Goal: Information Seeking & Learning: Learn about a topic

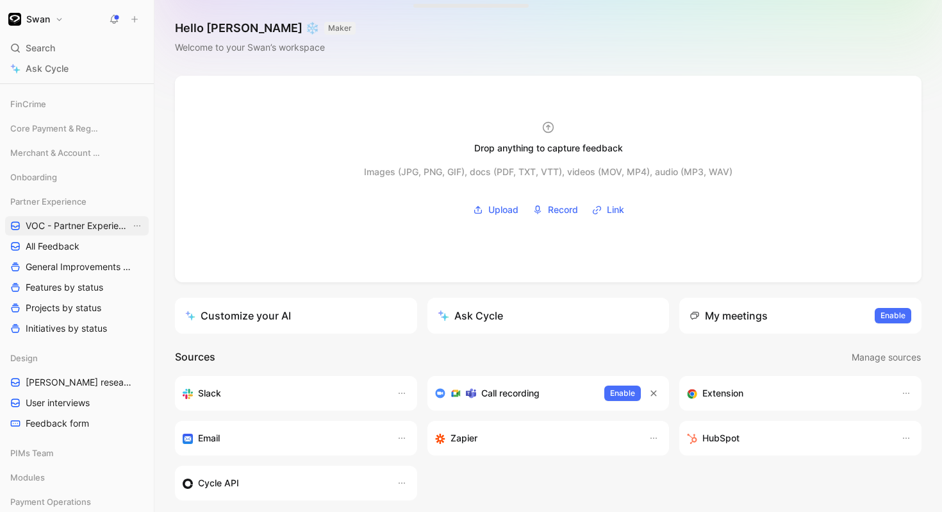
scroll to position [505, 0]
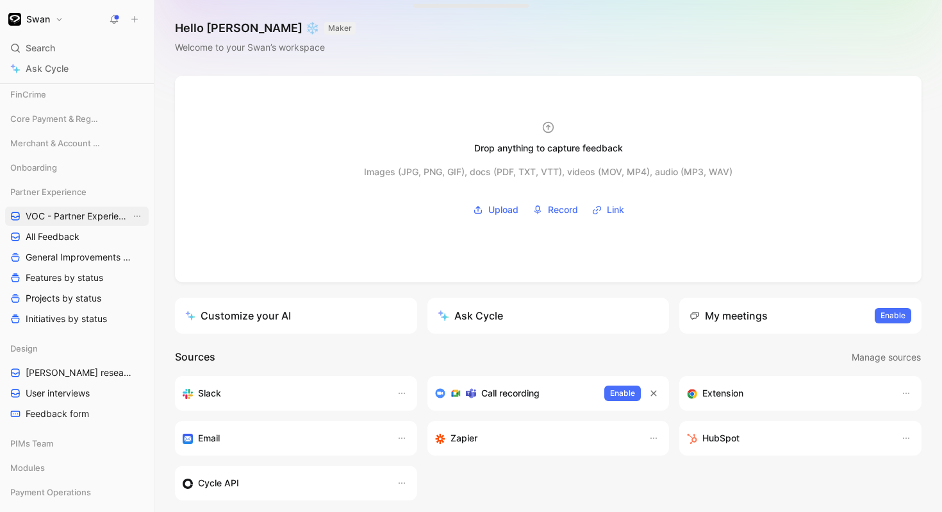
click at [76, 215] on span "VOC - Partner Experience" at bounding box center [78, 216] width 105 height 13
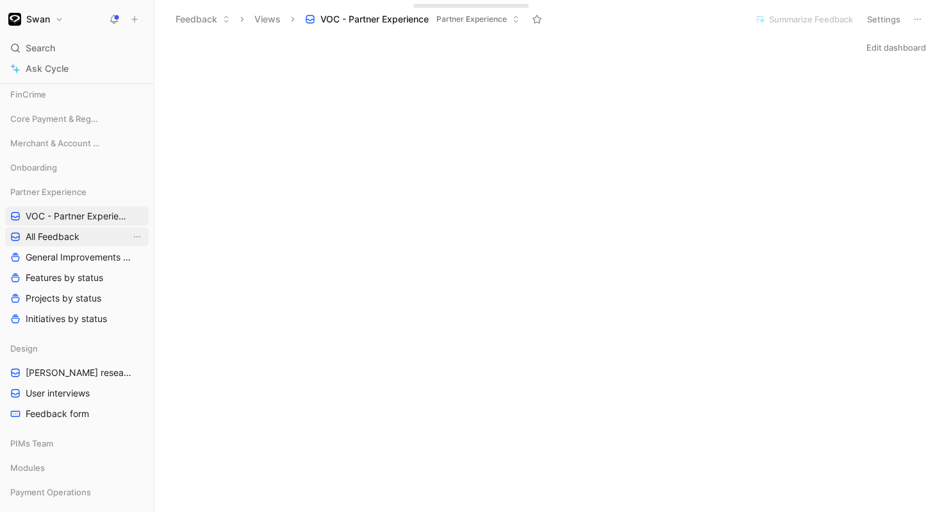
click at [73, 239] on span "All Feedback" at bounding box center [53, 236] width 54 height 13
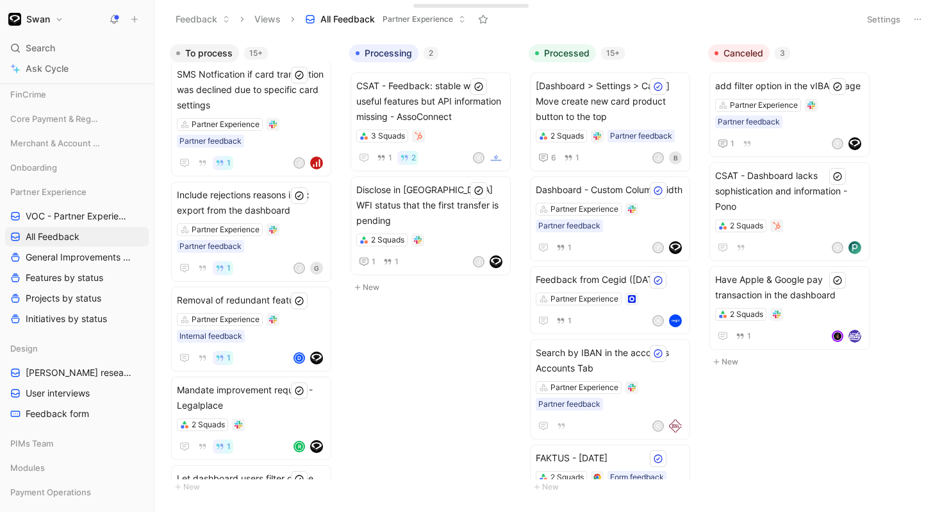
scroll to position [169, 0]
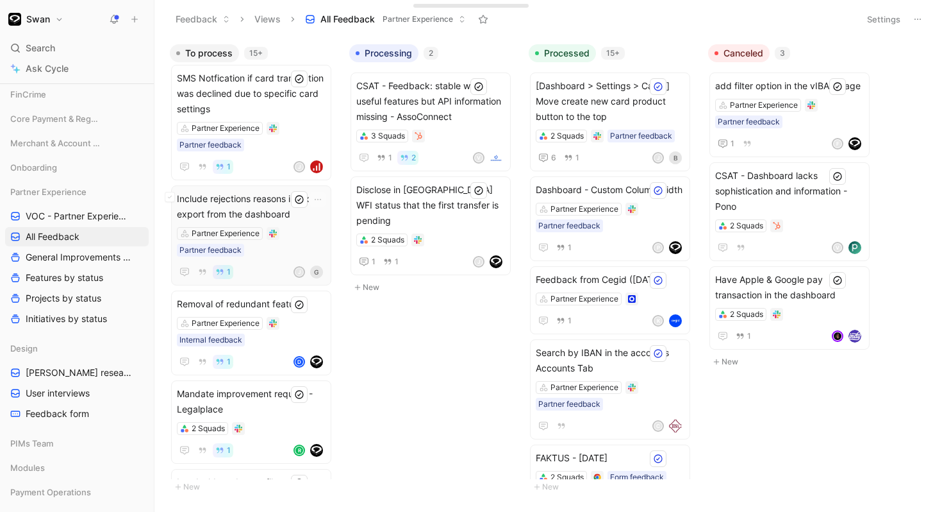
click at [242, 191] on span "Include rejections reasons in trx export from the dashboard" at bounding box center [251, 206] width 149 height 31
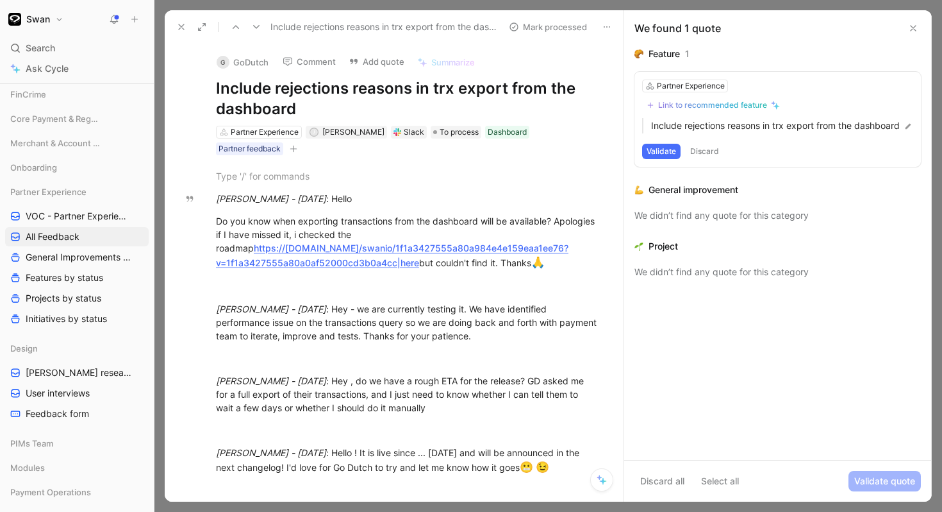
click at [179, 24] on use at bounding box center [181, 26] width 5 height 5
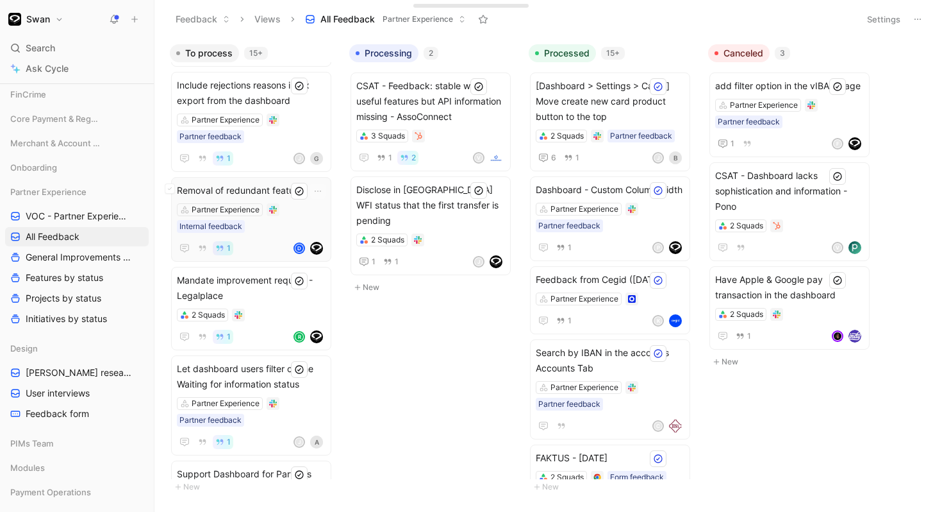
scroll to position [310, 0]
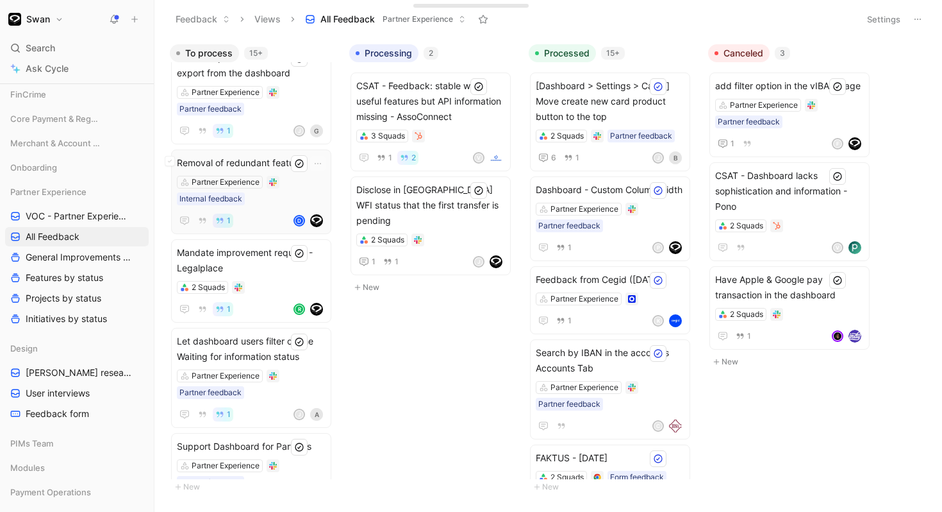
click at [274, 192] on div "Removal of redundant features Partner Experience Internal feedback 1 d" at bounding box center [251, 191] width 149 height 73
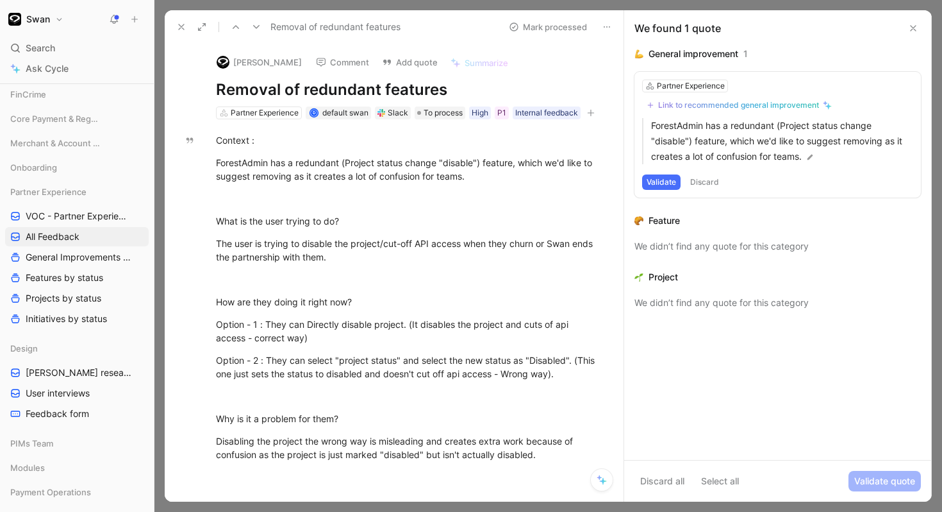
click at [176, 26] on icon at bounding box center [181, 27] width 10 height 10
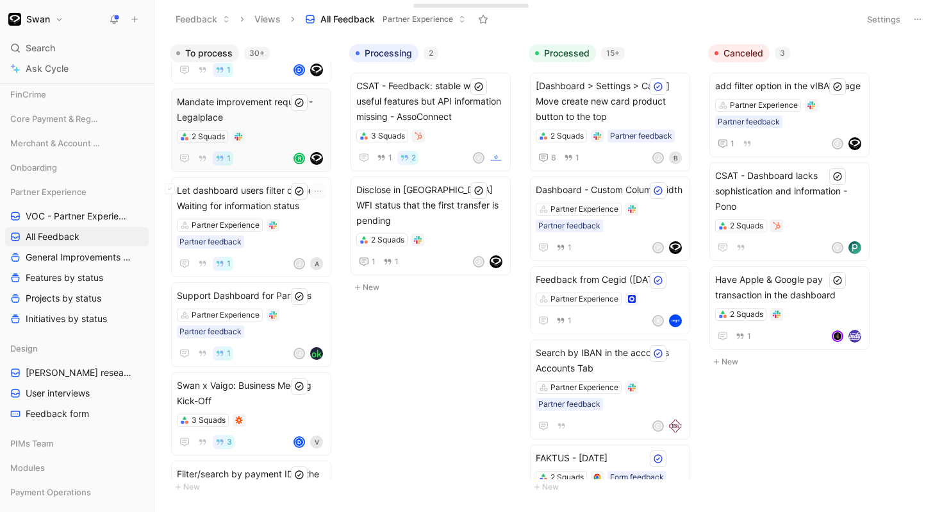
scroll to position [456, 0]
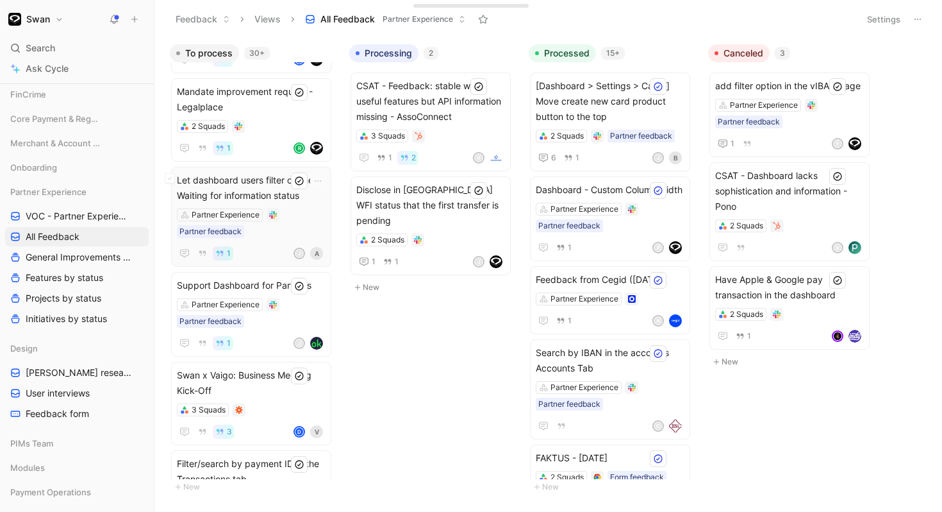
click at [294, 205] on div "Let dashboard users filter on the Waiting for information status Partner Experi…" at bounding box center [251, 216] width 149 height 88
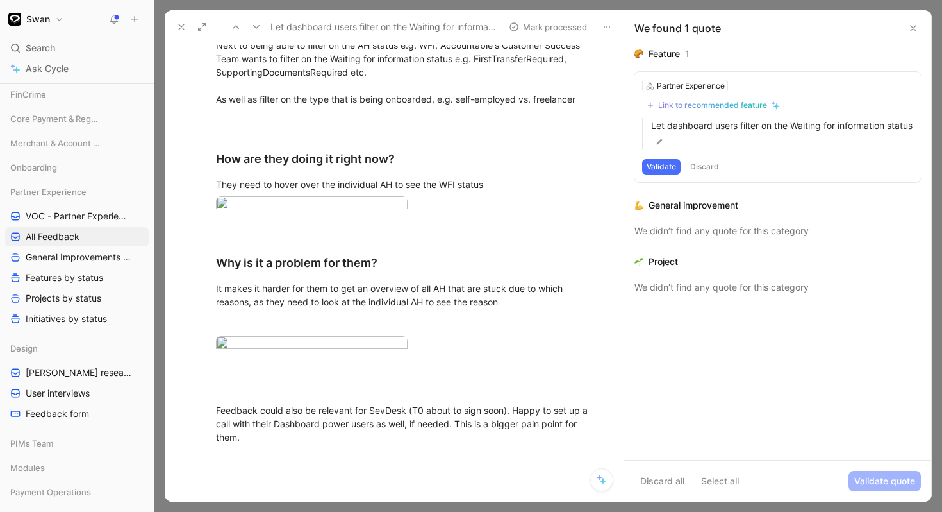
scroll to position [324, 0]
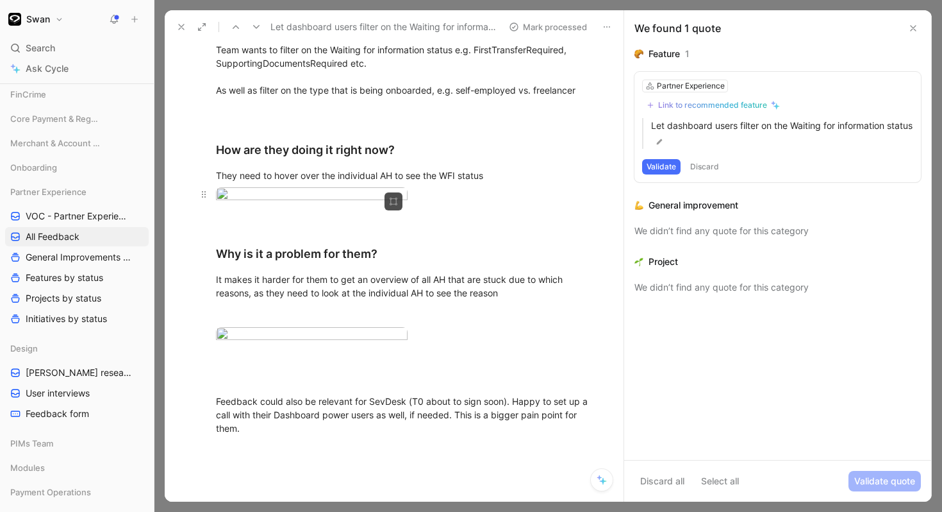
click at [303, 258] on body "Swan Search ⌘ K Ask Cycle Workspace Home G then H Feedback G then F Requests G …" at bounding box center [471, 256] width 942 height 512
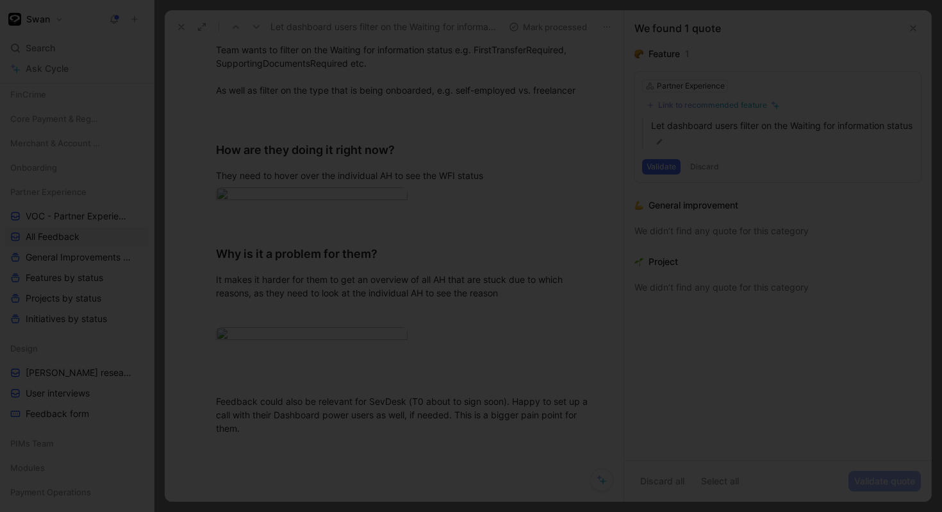
click at [373, 511] on div at bounding box center [471, 512] width 942 height 0
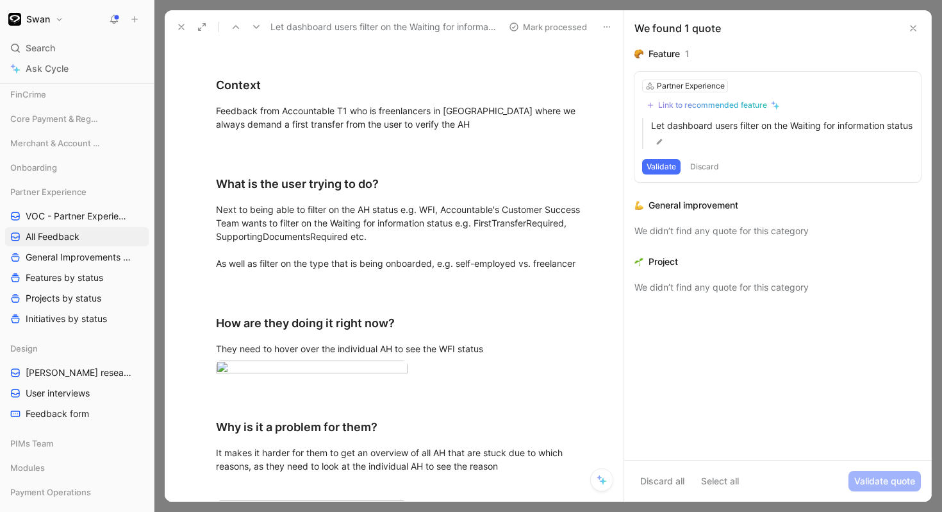
scroll to position [0, 0]
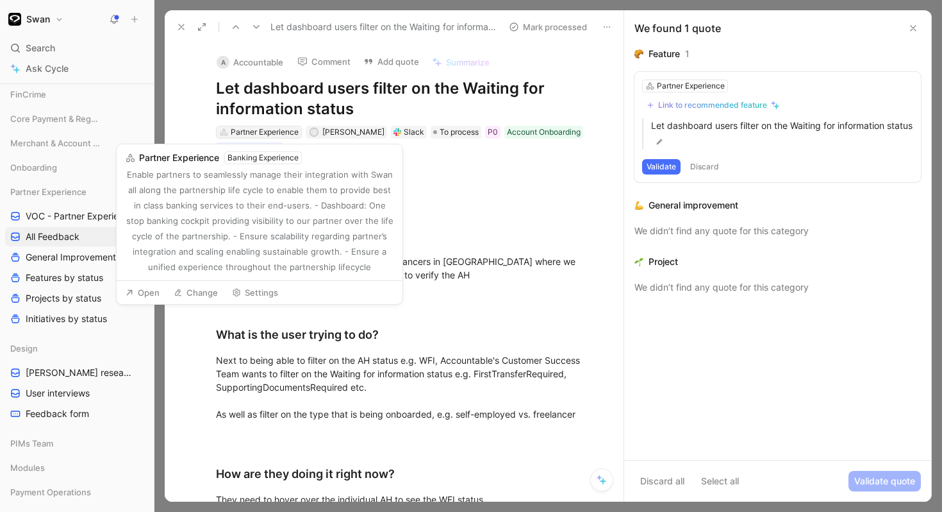
click at [278, 133] on div "Partner Experience" at bounding box center [265, 132] width 68 height 13
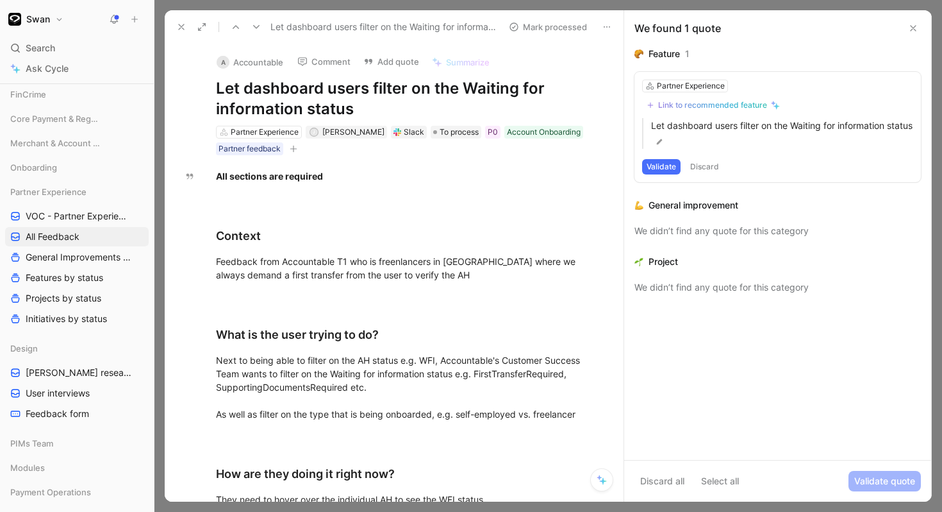
click at [181, 24] on icon at bounding box center [181, 27] width 10 height 10
